Goal: Go to known website: Access a specific website the user already knows

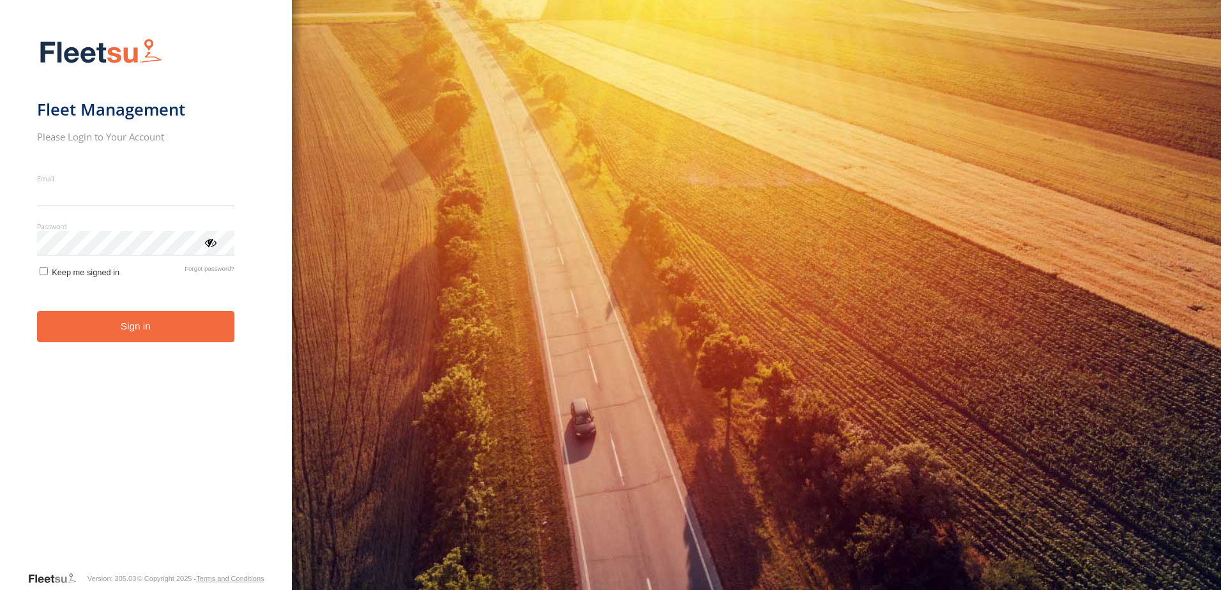
type input "**********"
click at [132, 346] on form "**********" at bounding box center [146, 301] width 218 height 540
click at [123, 329] on button "Sign in" at bounding box center [135, 326] width 197 height 31
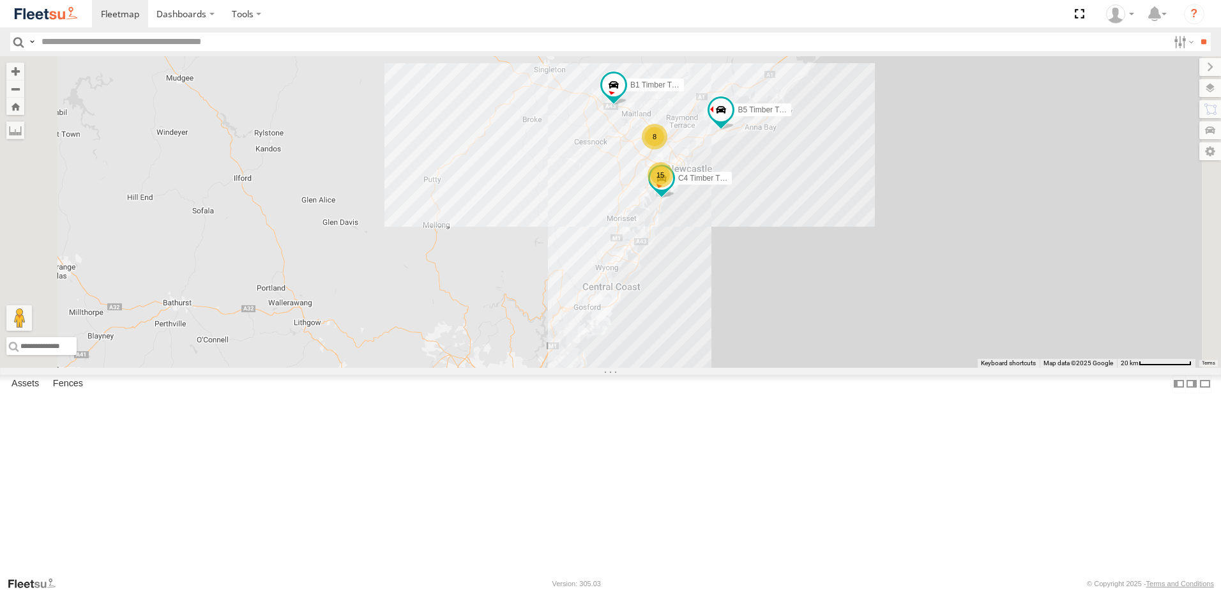
click at [0, 0] on div "LX2 Express Ute" at bounding box center [0, 0] width 0 height 0
